Goal: Transaction & Acquisition: Purchase product/service

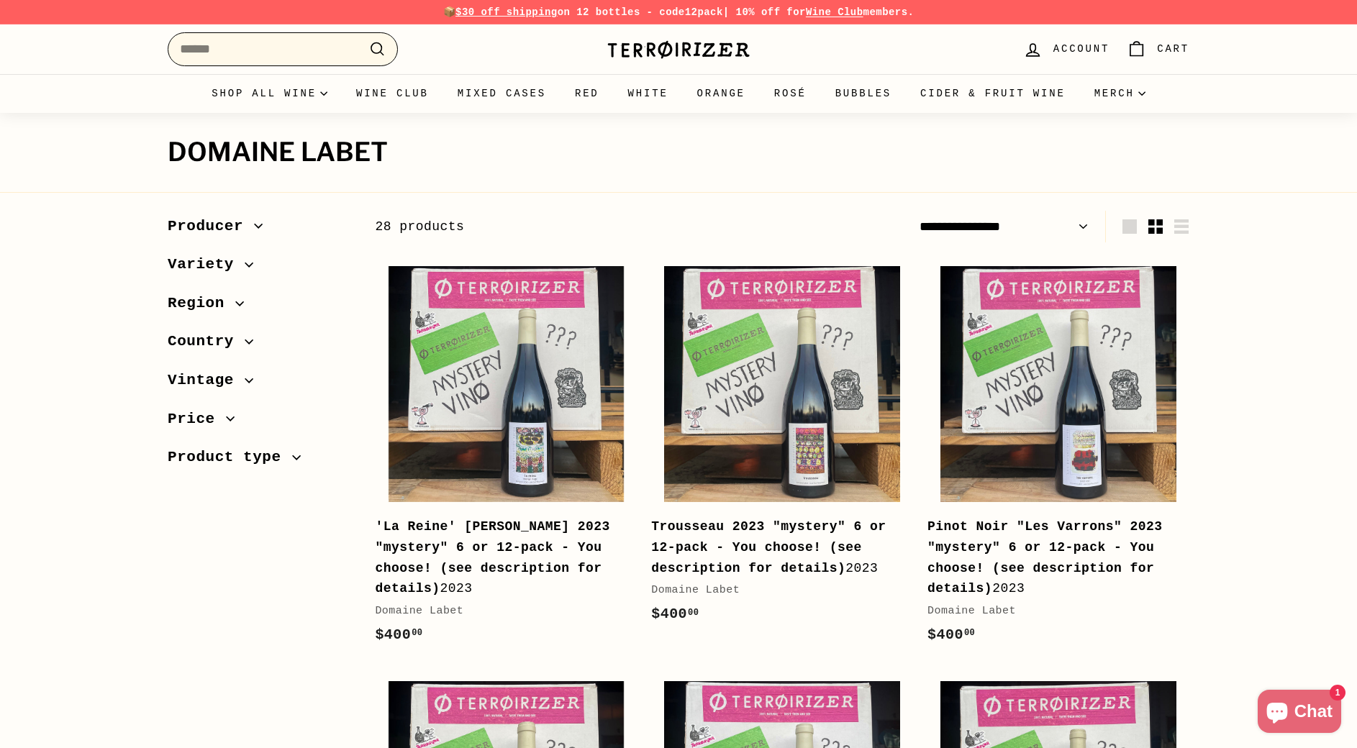
click at [246, 58] on input "Search" at bounding box center [283, 49] width 230 height 34
paste input "*********"
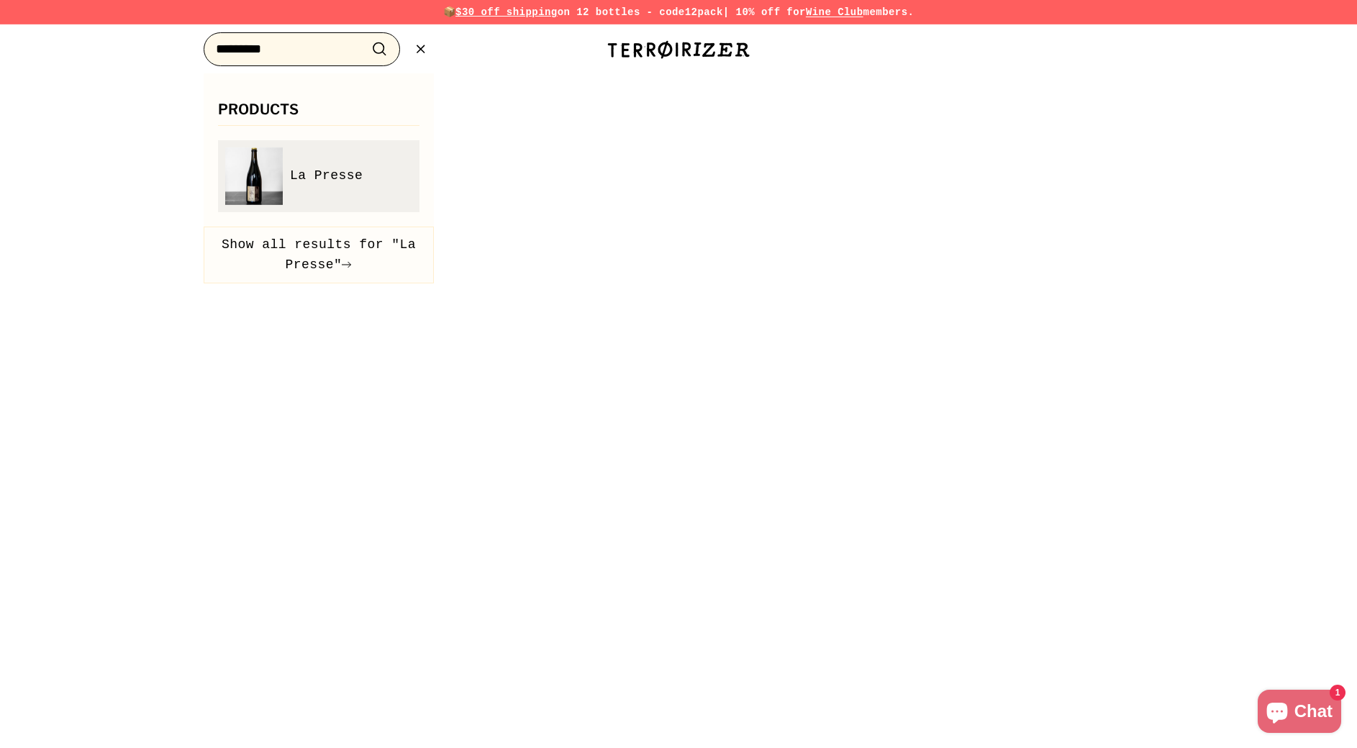
type input "*********"
click at [320, 171] on span "La Presse" at bounding box center [326, 175] width 73 height 21
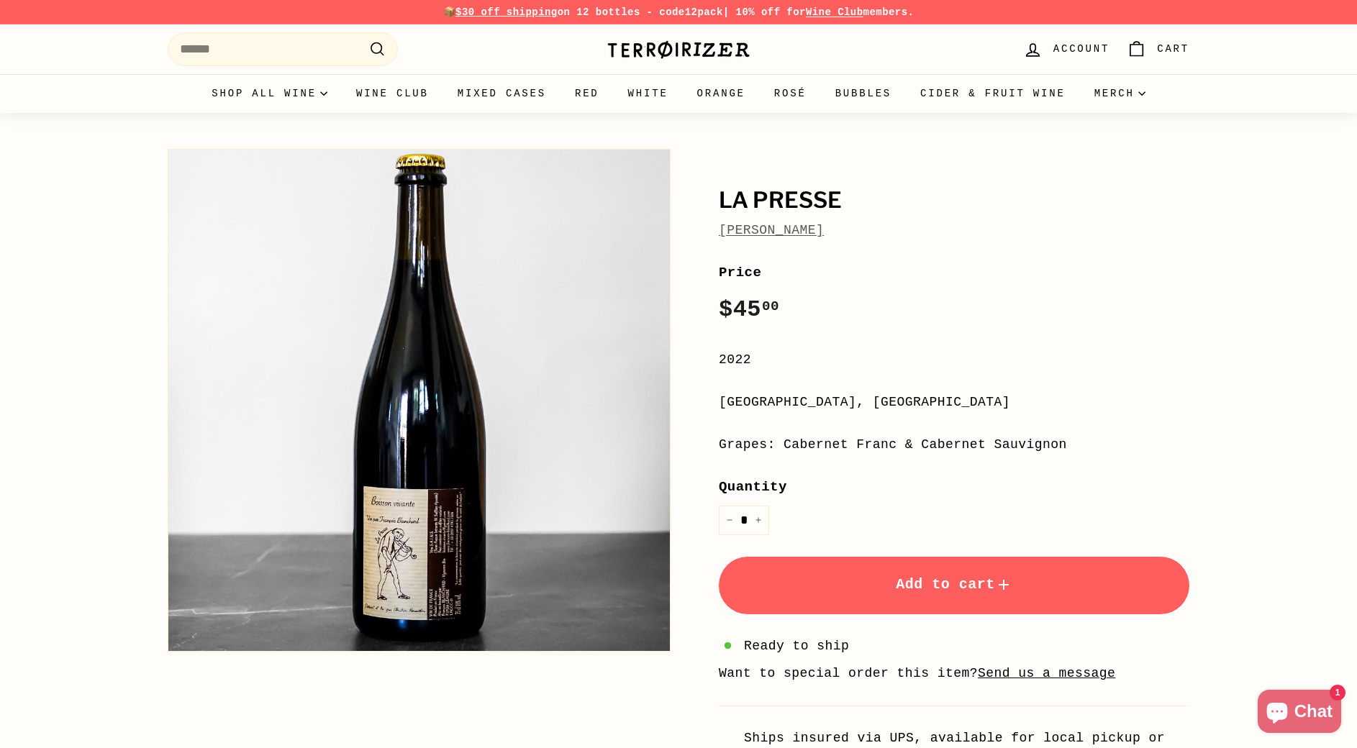
drag, startPoint x: 710, startPoint y: 199, endPoint x: 885, endPoint y: 231, distance: 178.5
click at [885, 231] on div "La Presse François Blanchard Price Regular price $45 00 $45.00 / 2022 Loire Val…" at bounding box center [937, 466] width 503 height 649
copy div "La Presse François Blanchard"
drag, startPoint x: 903, startPoint y: 224, endPoint x: 893, endPoint y: 233, distance: 13.7
click at [903, 224] on div "[PERSON_NAME]" at bounding box center [954, 230] width 470 height 21
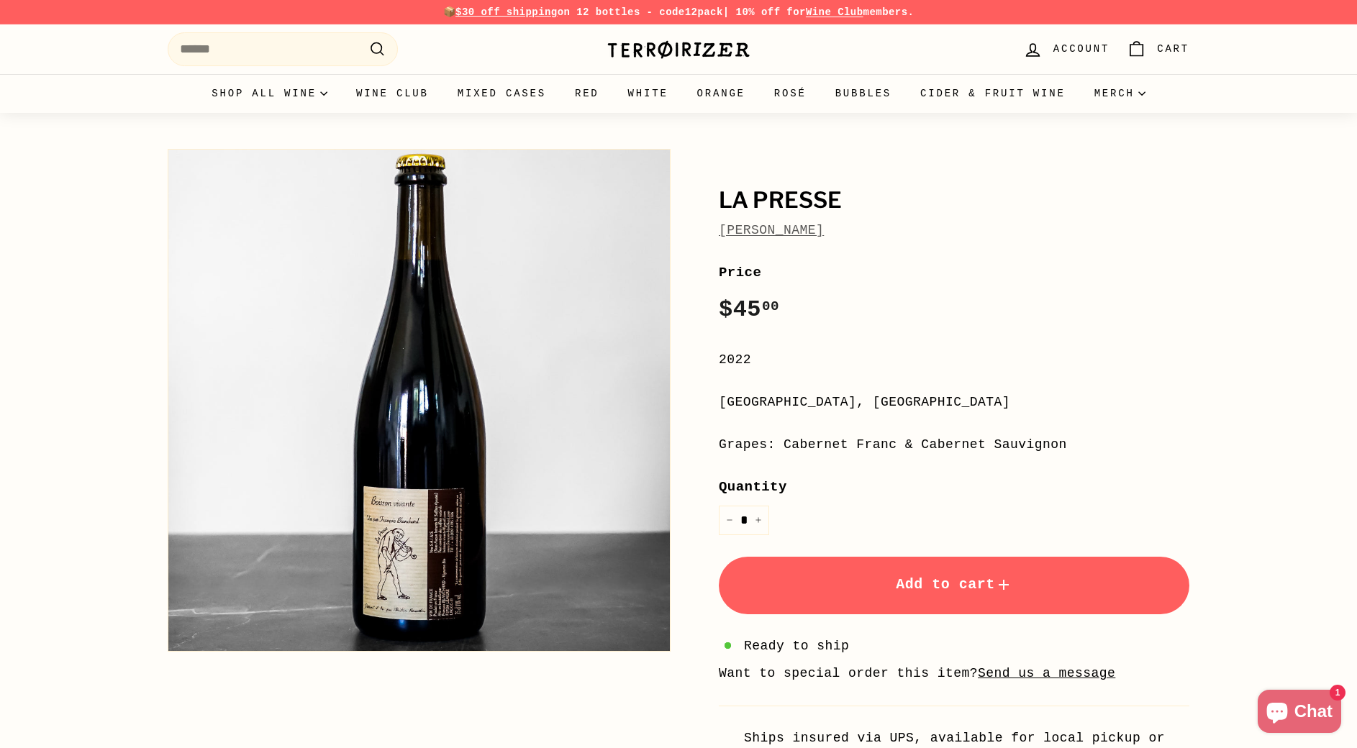
drag, startPoint x: 874, startPoint y: 235, endPoint x: 714, endPoint y: 238, distance: 159.7
click at [714, 238] on div "La Presse François Blanchard Price Regular price $45 00 $45.00 / 2022 Loire Val…" at bounding box center [937, 466] width 503 height 649
copy link "[PERSON_NAME]"
click at [1030, 256] on div "La Presse François Blanchard Price Regular price $45 00 $45.00 / 2022 Loire Val…" at bounding box center [937, 466] width 503 height 649
click at [783, 232] on link "[PERSON_NAME]" at bounding box center [771, 230] width 105 height 14
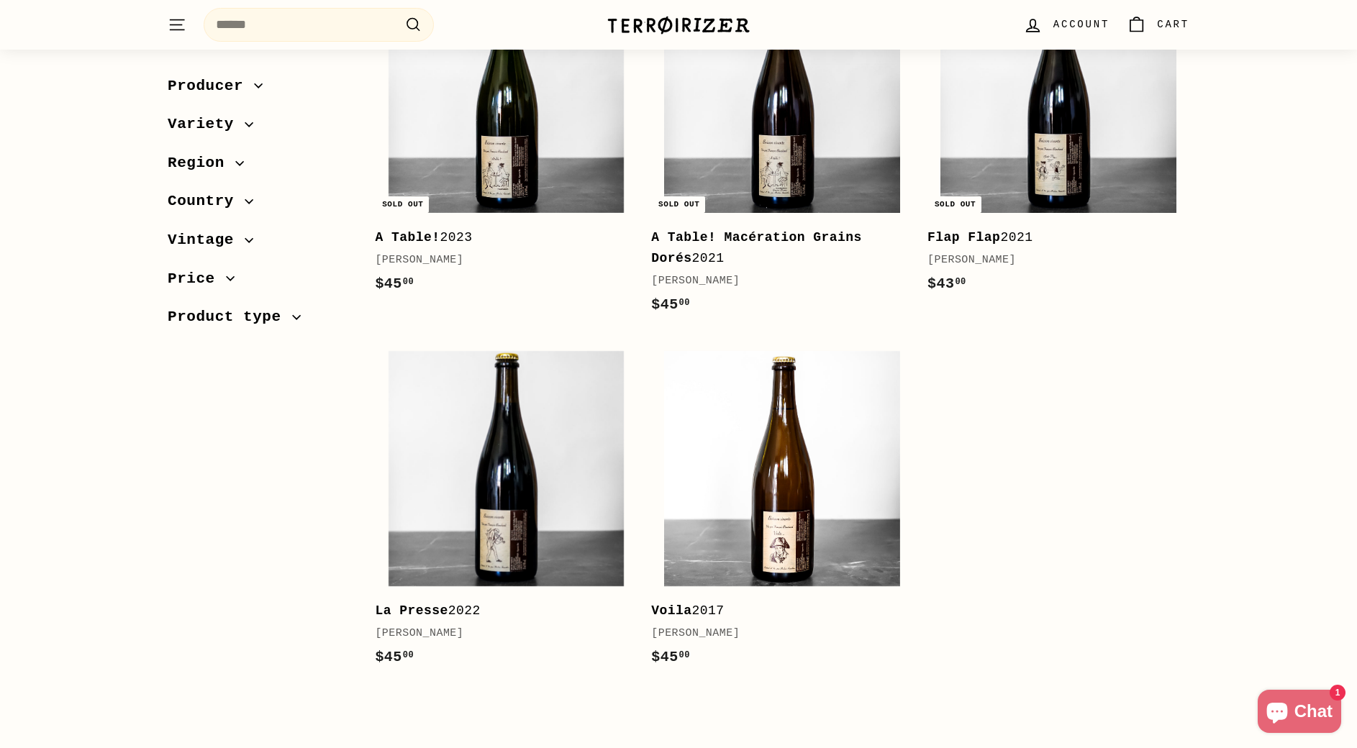
scroll to position [291, 0]
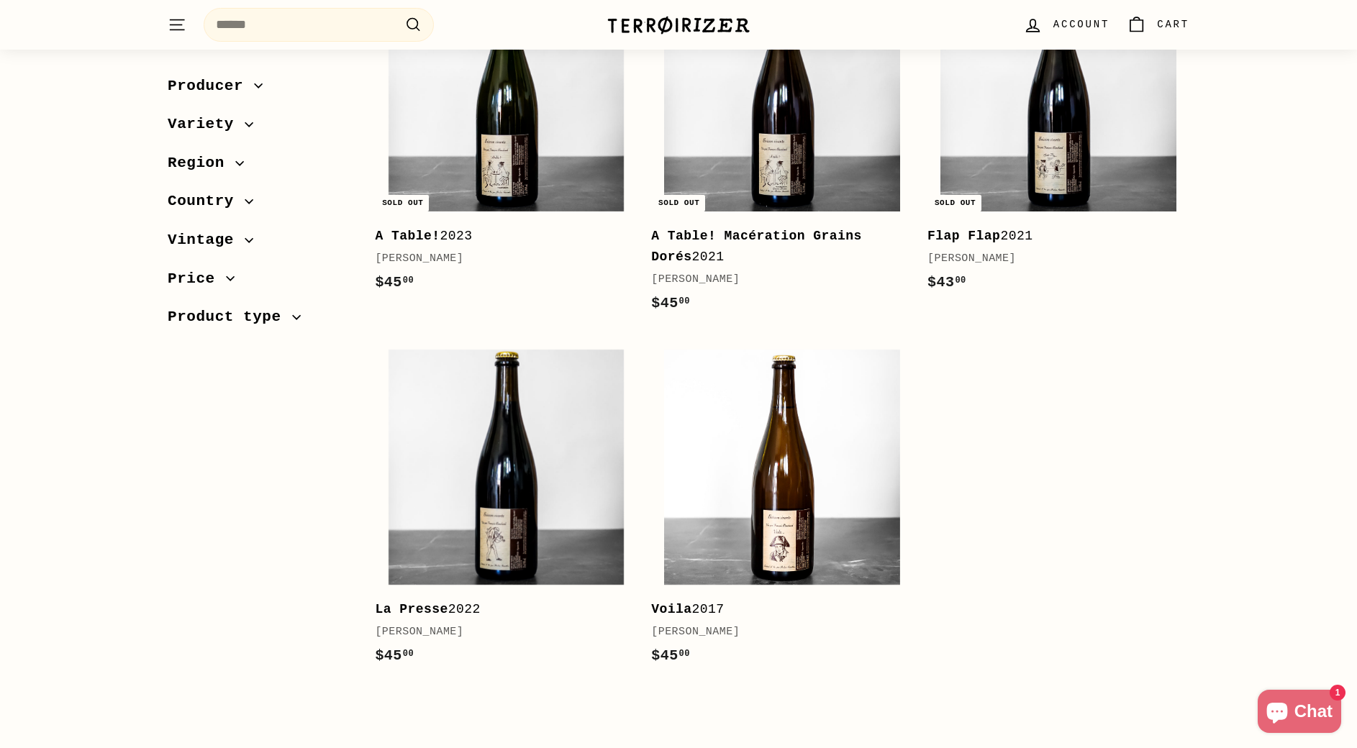
click at [927, 514] on div "Sold out A Table! 2023 François Blanchard $45 00 $45.00 Sold out A Table! Macér…" at bounding box center [782, 326] width 829 height 726
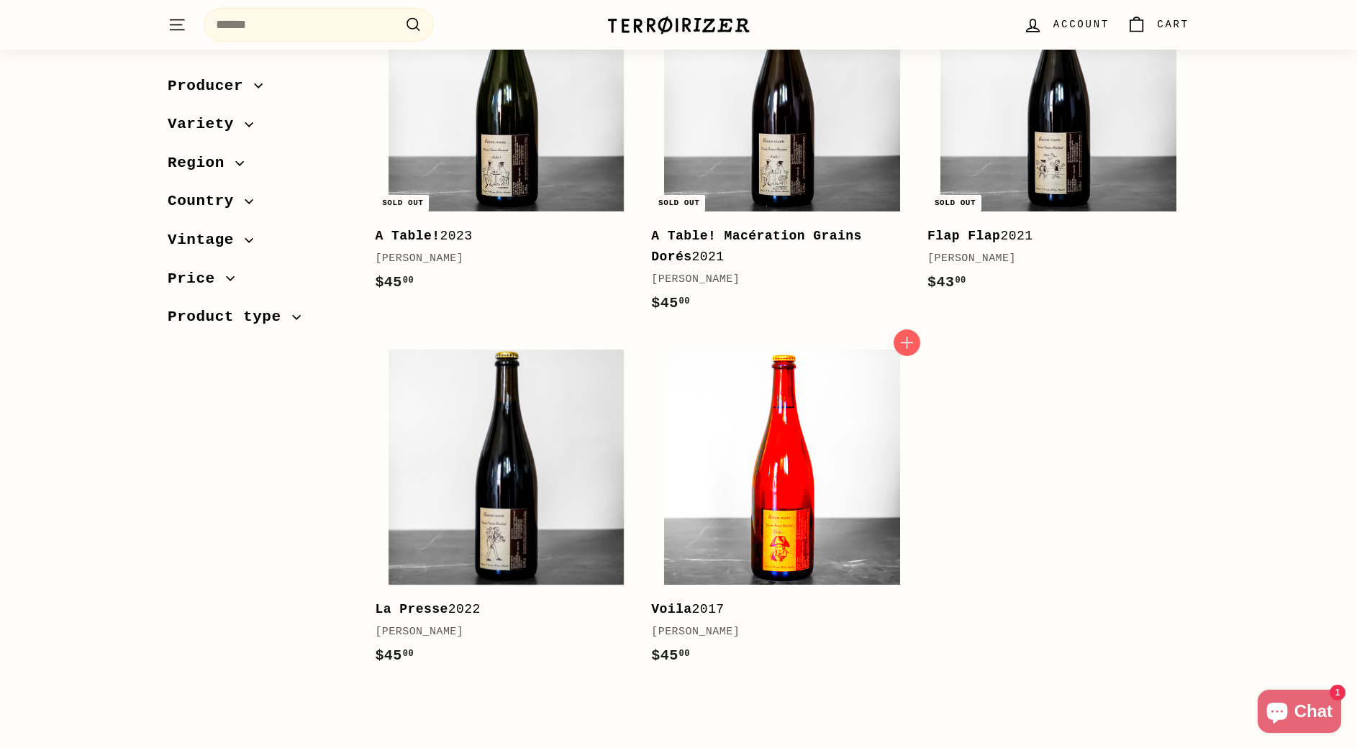
click at [857, 509] on img at bounding box center [781, 467] width 235 height 235
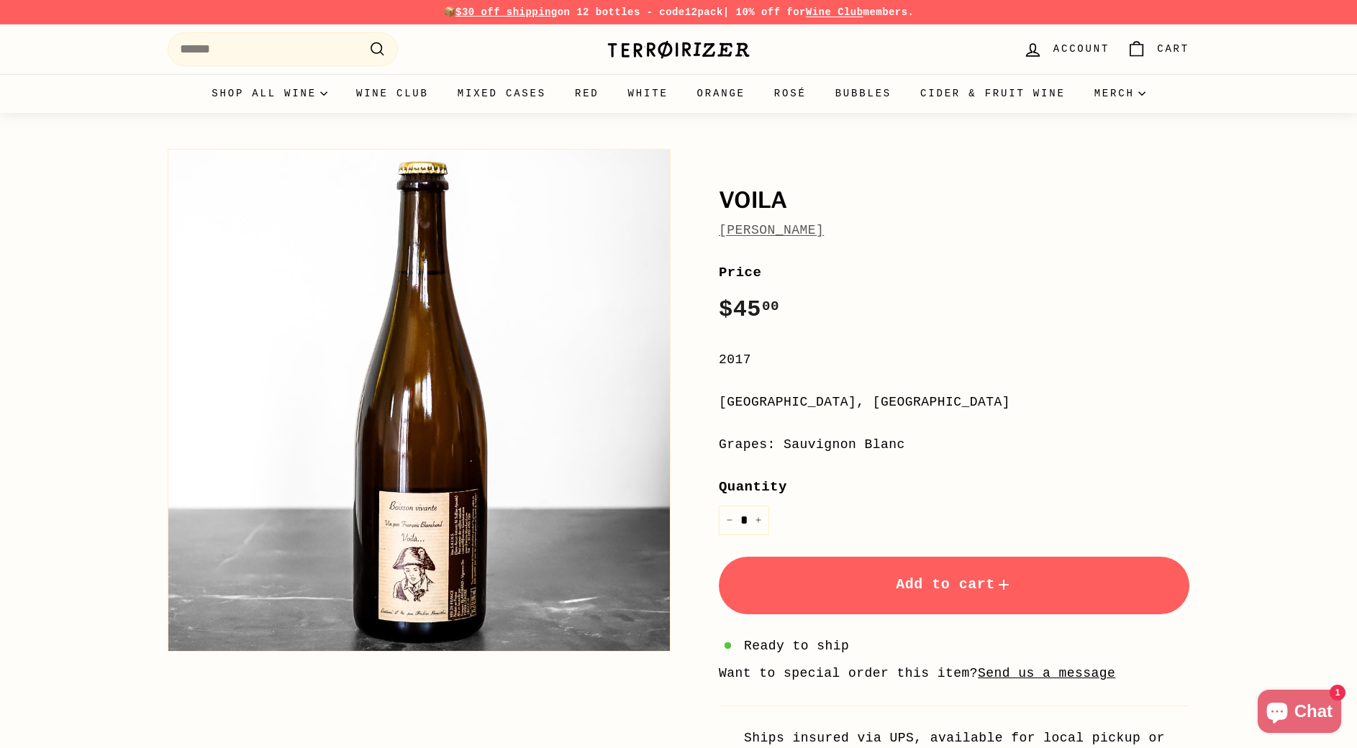
drag, startPoint x: 792, startPoint y: 443, endPoint x: 933, endPoint y: 442, distance: 141.0
click at [933, 442] on div "Grapes: Sauvignon Blanc" at bounding box center [954, 444] width 470 height 21
click at [745, 229] on link "[PERSON_NAME]" at bounding box center [771, 230] width 105 height 14
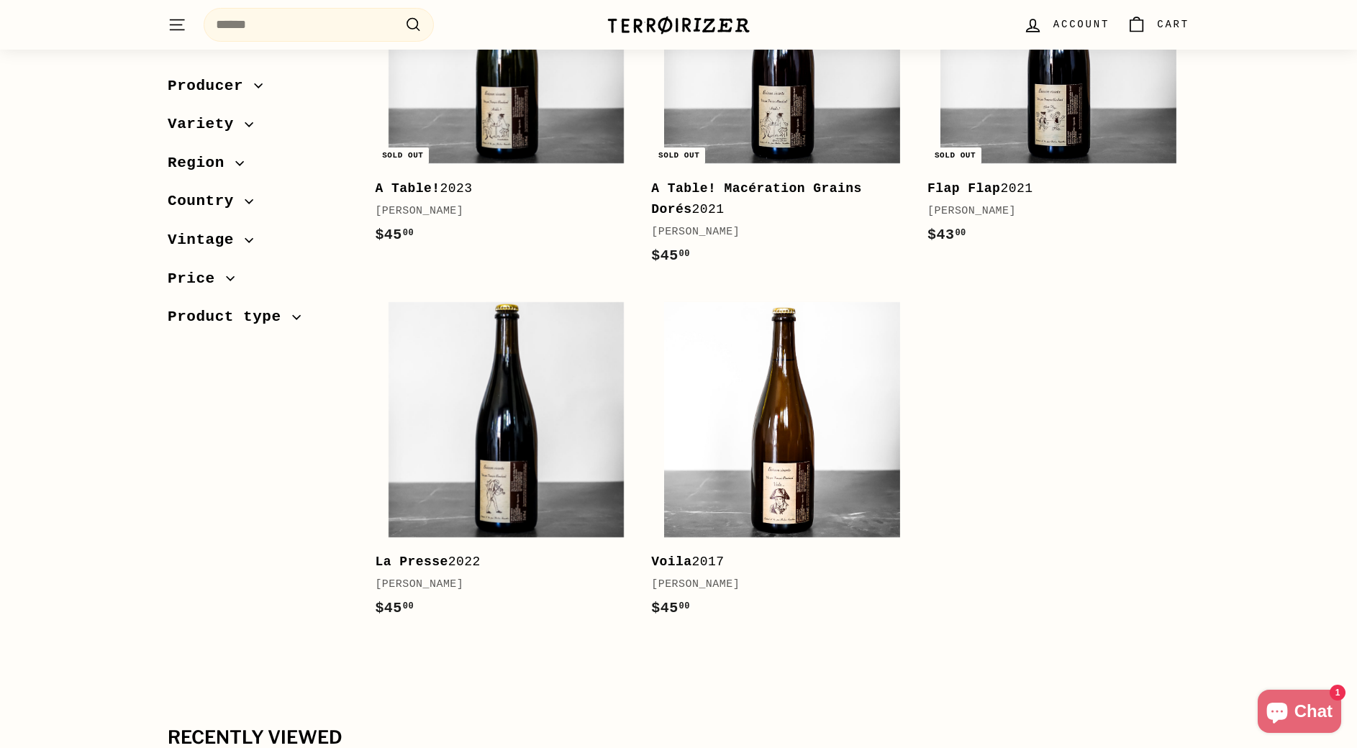
scroll to position [342, 0]
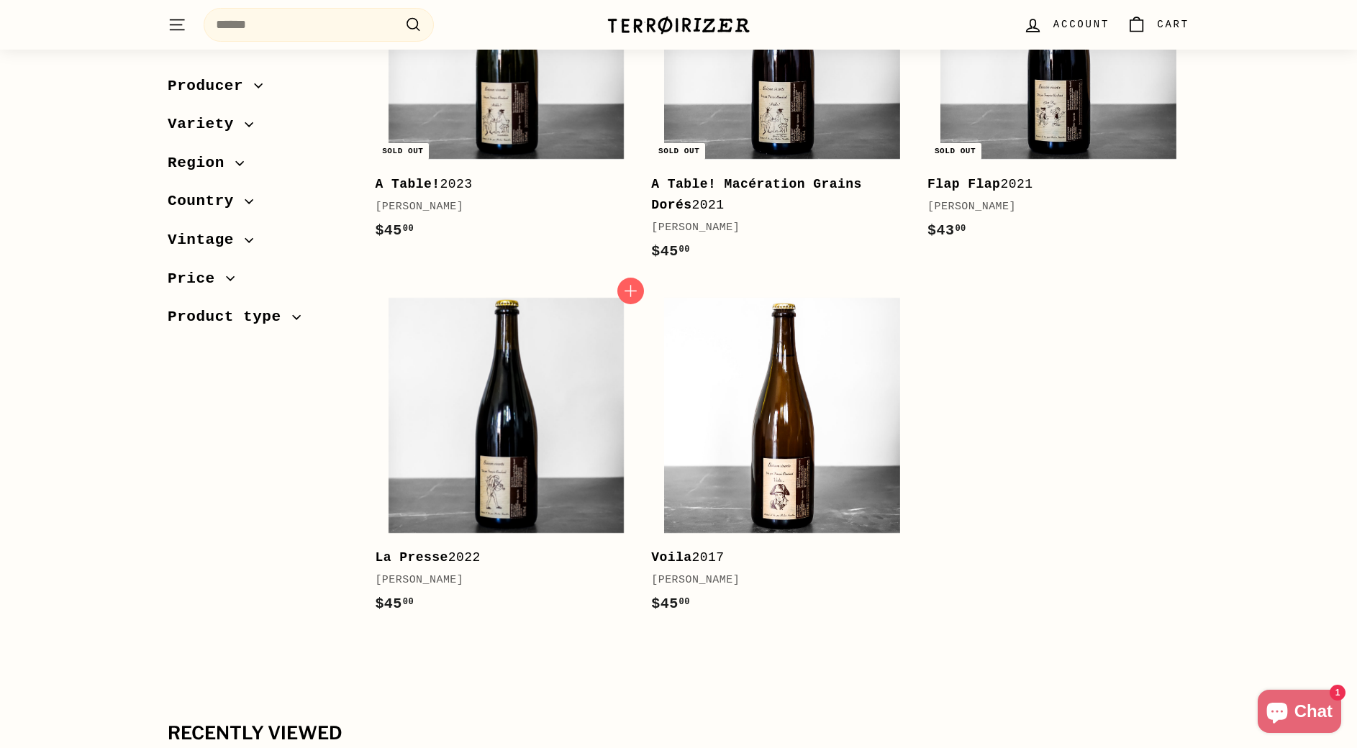
click at [447, 561] on b "La Presse" at bounding box center [411, 557] width 73 height 14
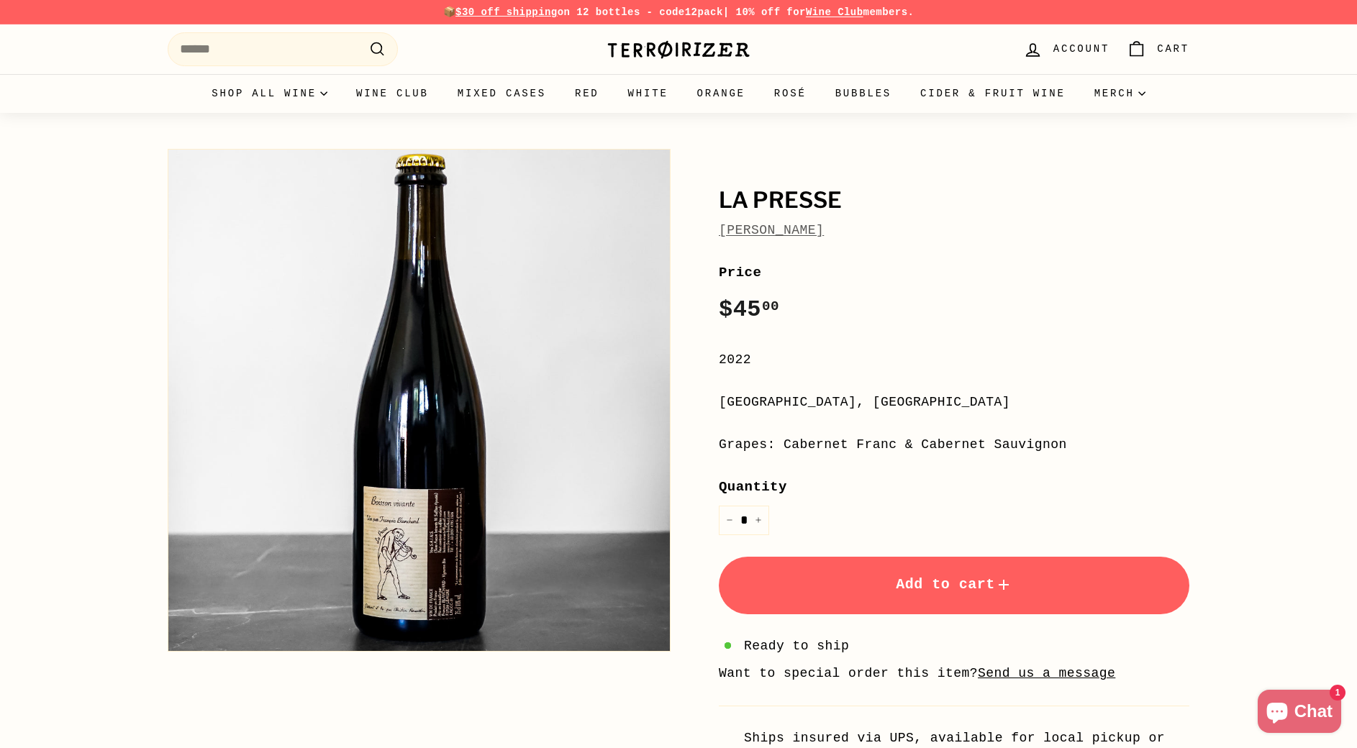
drag, startPoint x: 880, startPoint y: 235, endPoint x: 711, endPoint y: 232, distance: 168.4
click at [711, 232] on div "La Presse [PERSON_NAME] Price Regular price $45 00 $45.00 / 2022 [GEOGRAPHIC_DA…" at bounding box center [937, 466] width 503 height 649
copy link "[PERSON_NAME]"
click at [317, 50] on input "Search" at bounding box center [283, 49] width 230 height 34
paste input "**********"
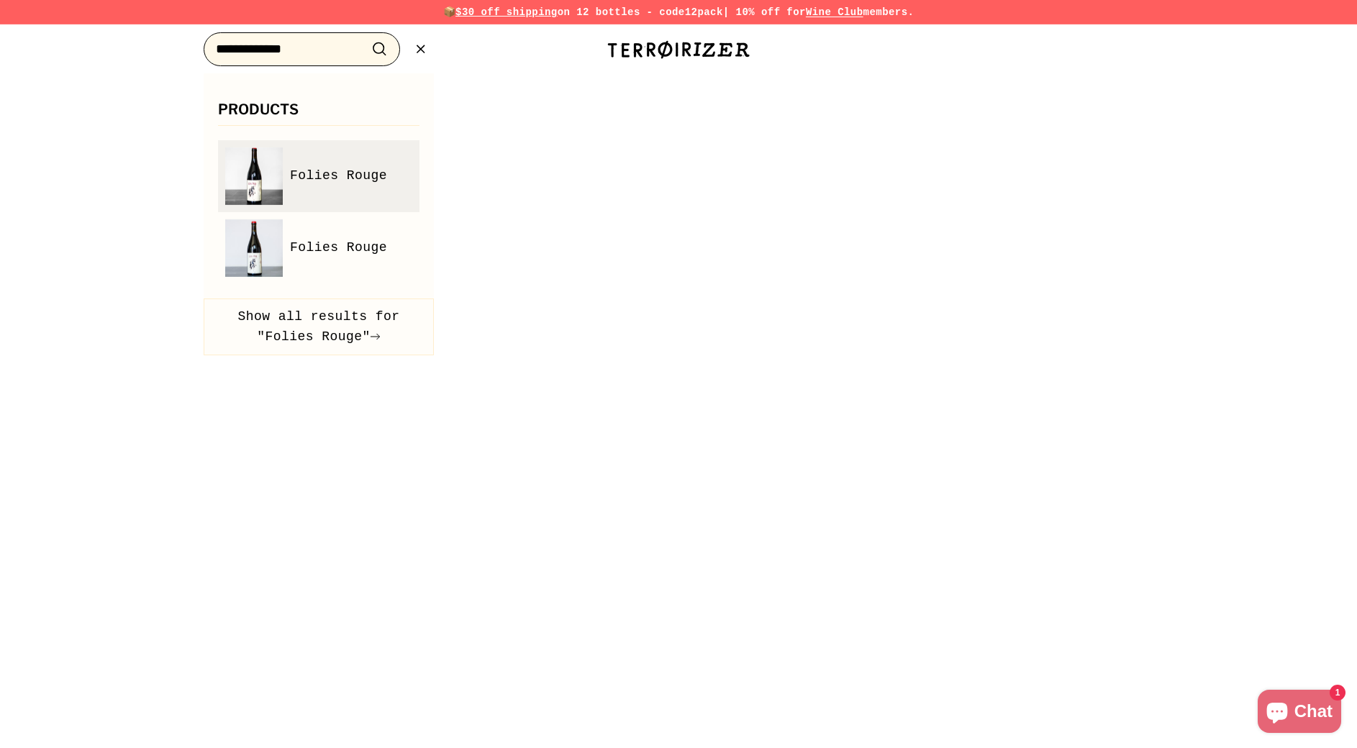
type input "**********"
click at [333, 175] on span "Folies Rouge" at bounding box center [338, 175] width 97 height 21
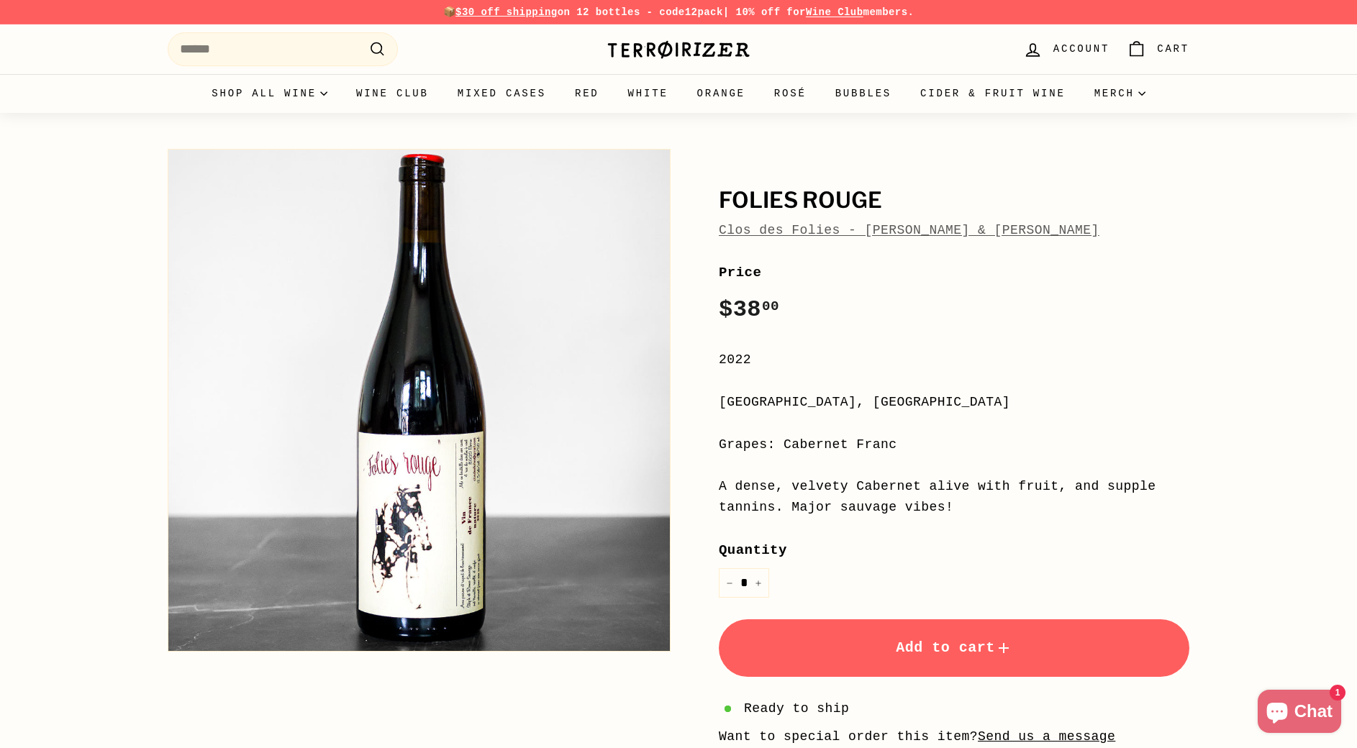
click at [796, 232] on link "Clos des Folies - [PERSON_NAME] & [PERSON_NAME]" at bounding box center [909, 230] width 381 height 14
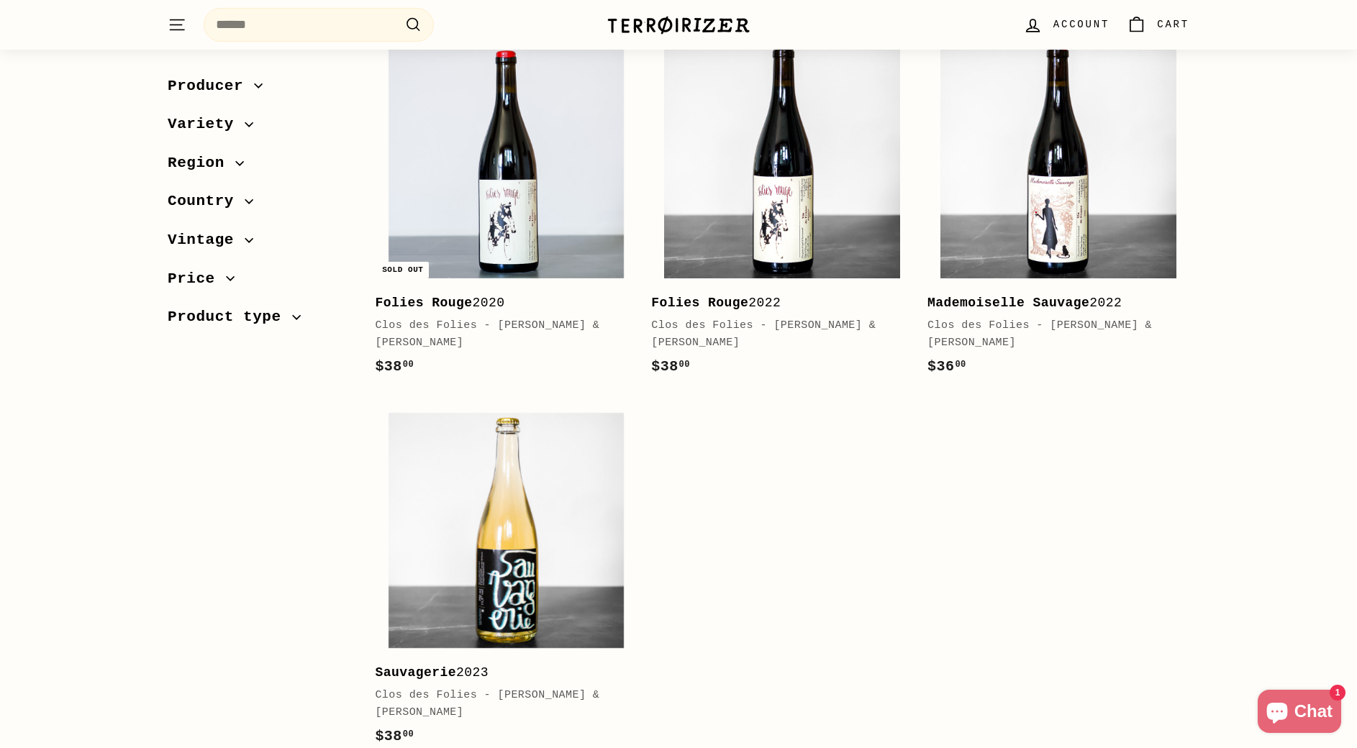
scroll to position [225, 0]
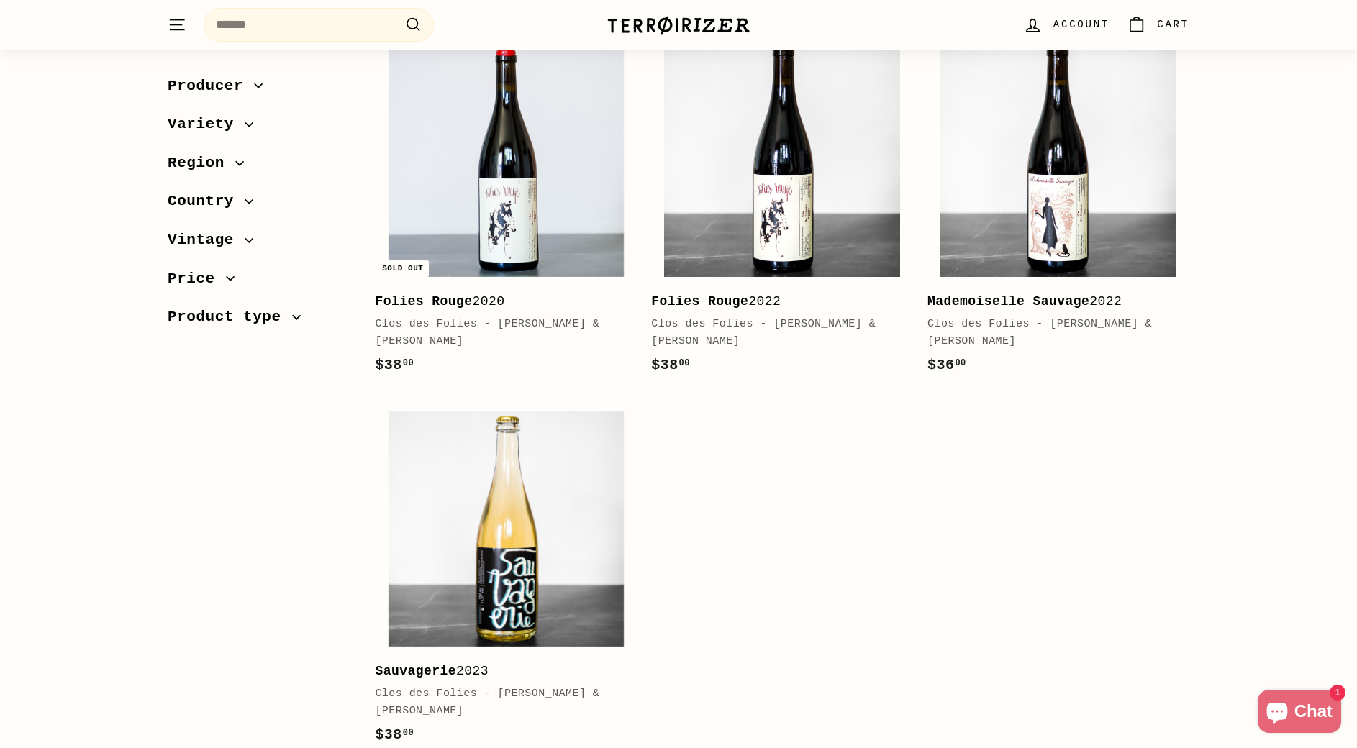
click at [222, 616] on div "Sort Featured Best selling Alphabetically, A-Z Alphabetically, Z-A Price, low t…" at bounding box center [670, 399] width 1037 height 826
